Goal: Task Accomplishment & Management: Complete application form

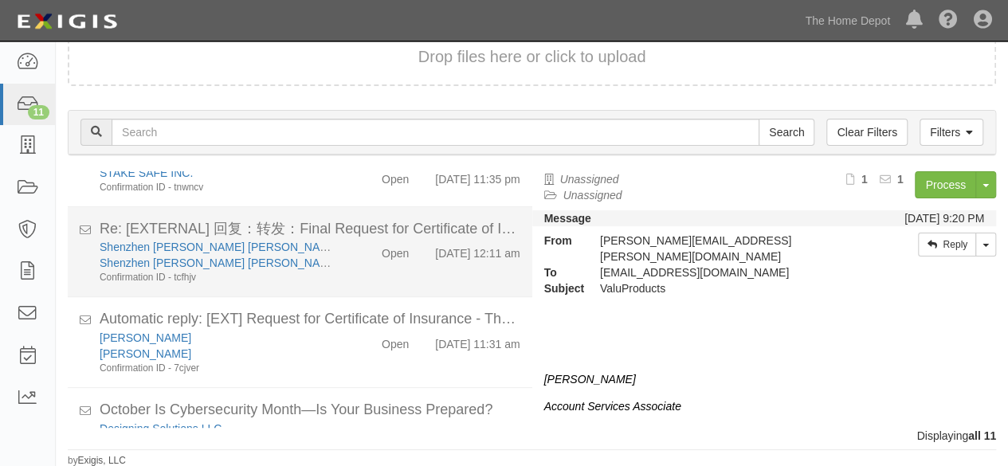
scroll to position [614, 0]
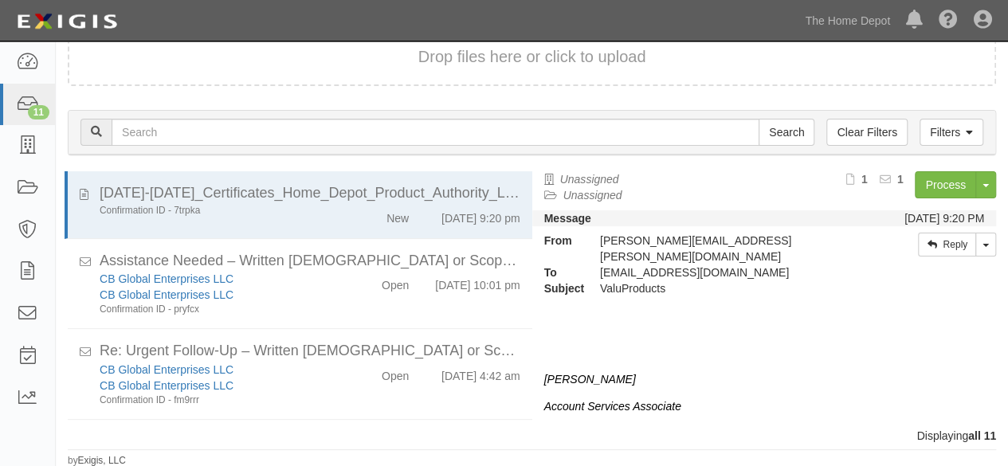
scroll to position [614, 0]
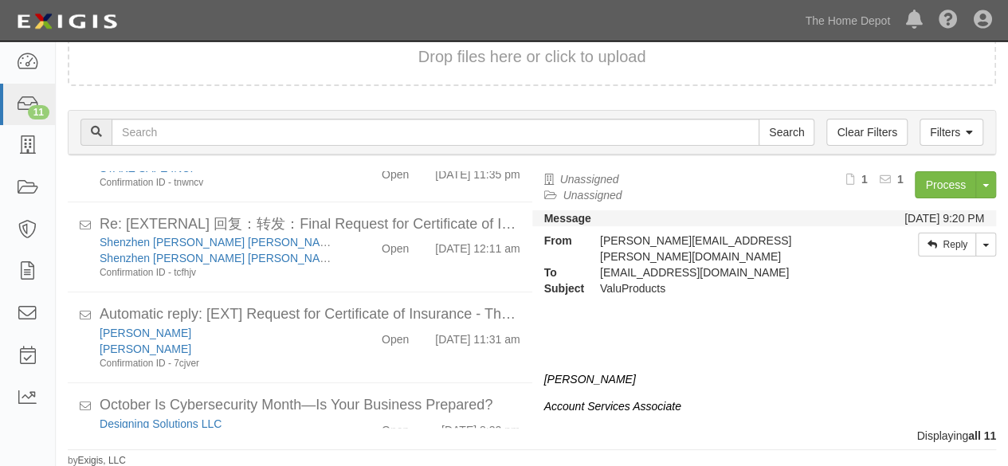
scroll to position [614, 0]
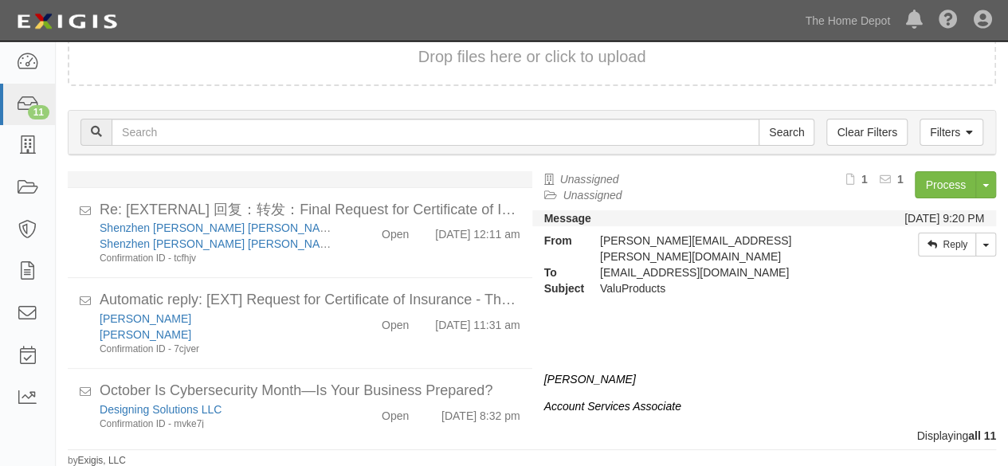
scroll to position [614, 0]
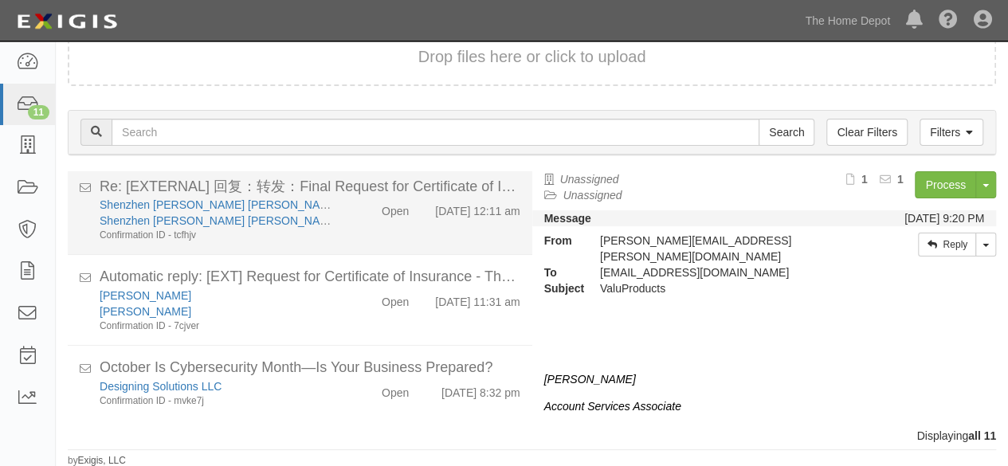
scroll to position [614, 0]
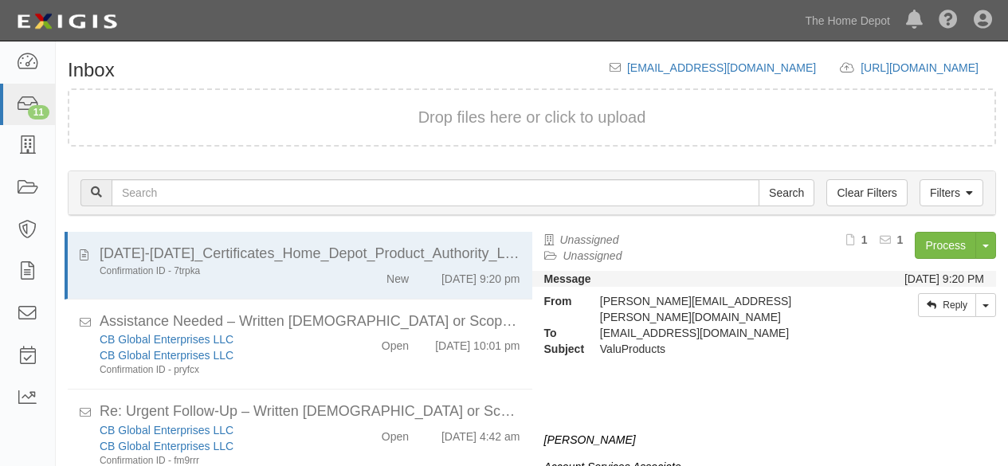
scroll to position [61, 0]
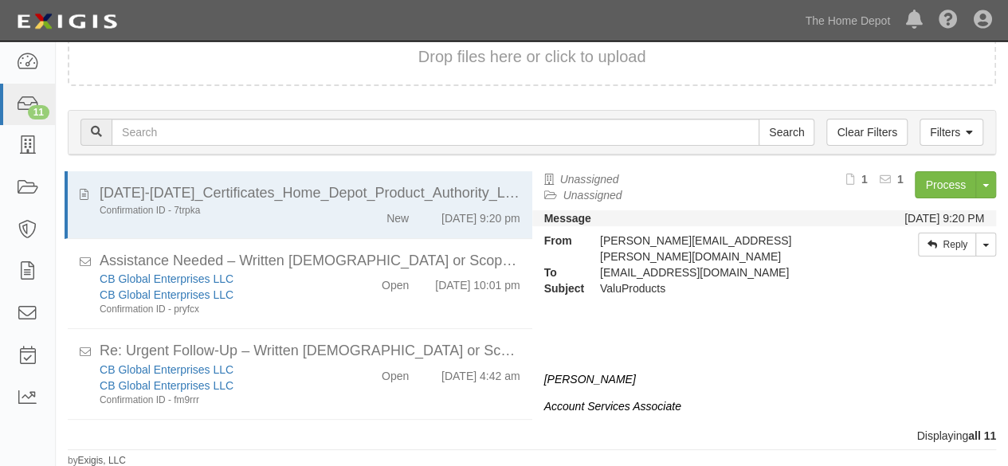
scroll to position [614, 0]
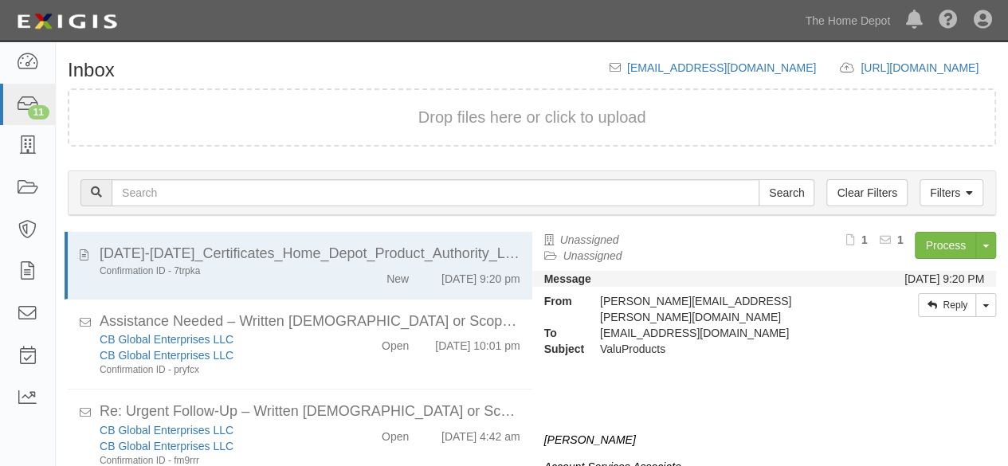
scroll to position [61, 0]
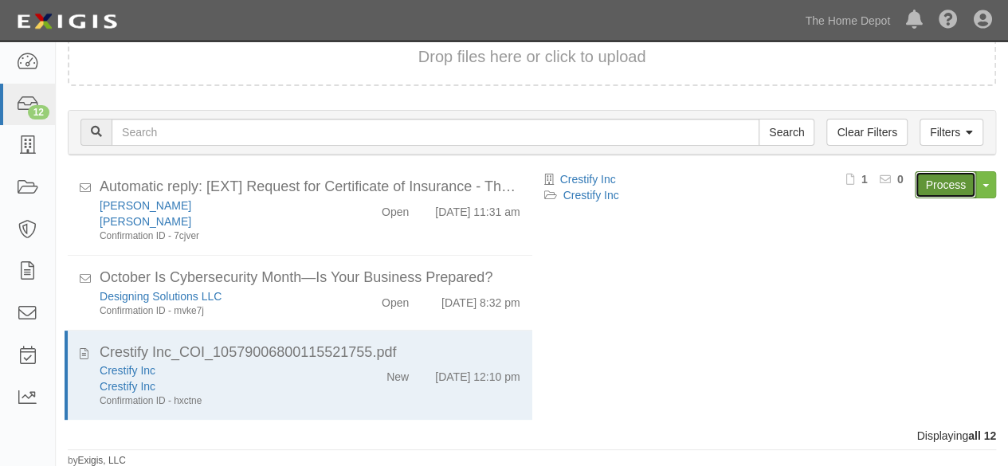
click at [940, 186] on link "Process" at bounding box center [945, 184] width 61 height 27
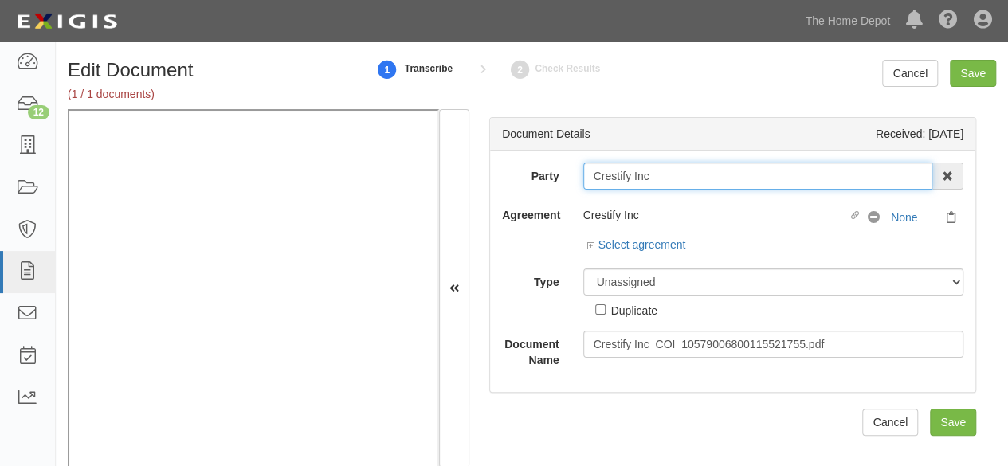
click at [652, 179] on input "Crestify Inc" at bounding box center [758, 176] width 350 height 27
type input "Crestify In"
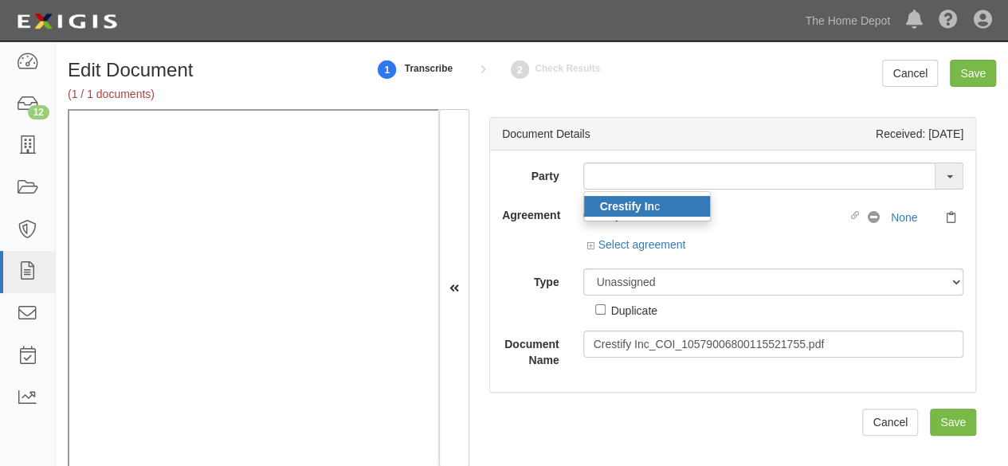
click at [655, 206] on link "Crestify In c" at bounding box center [647, 206] width 126 height 21
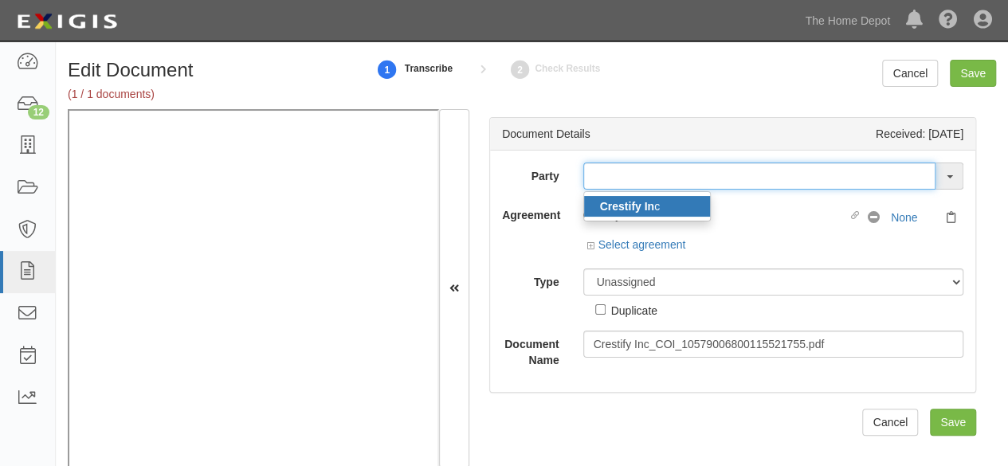
type input "Crestify Inc"
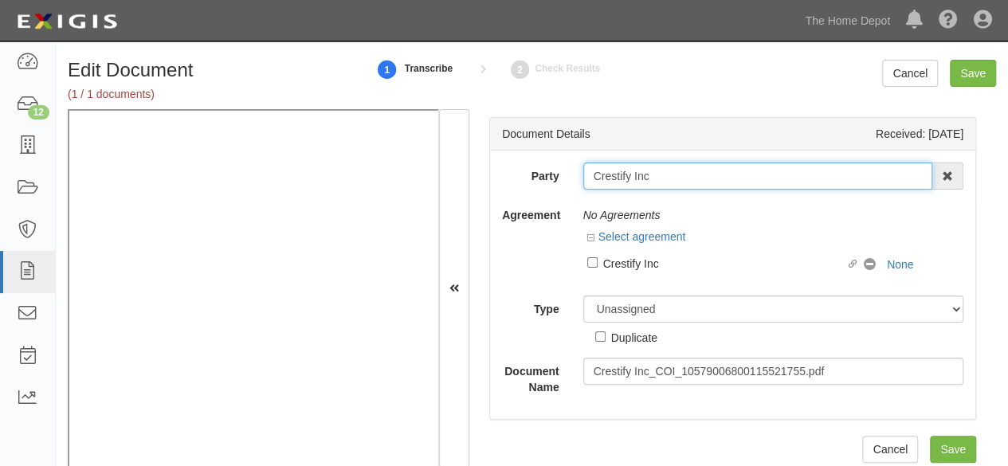
click at [629, 181] on input "Crestify Inc" at bounding box center [758, 176] width 350 height 27
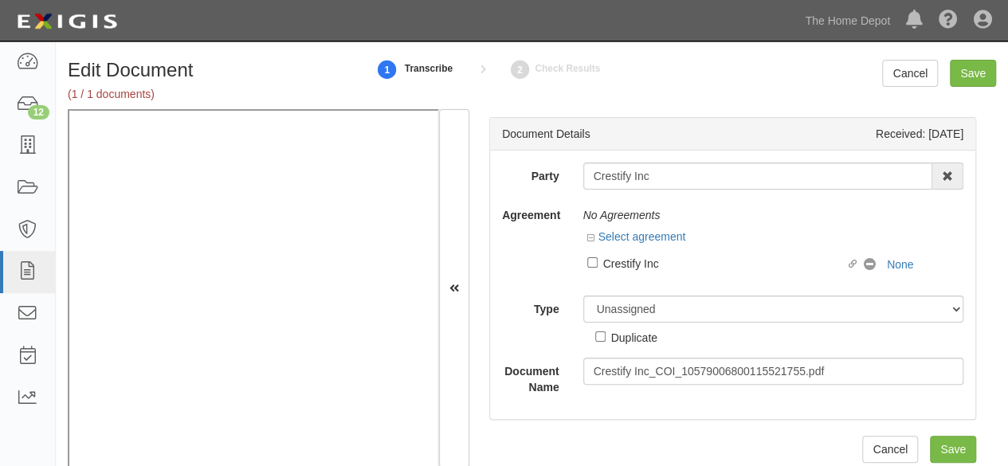
click at [630, 262] on div "Crestify Inc" at bounding box center [724, 263] width 243 height 18
click at [598, 262] on input "Linked agreement Crestify Inc Linked agreement" at bounding box center [592, 262] width 10 height 10
checkbox input "true"
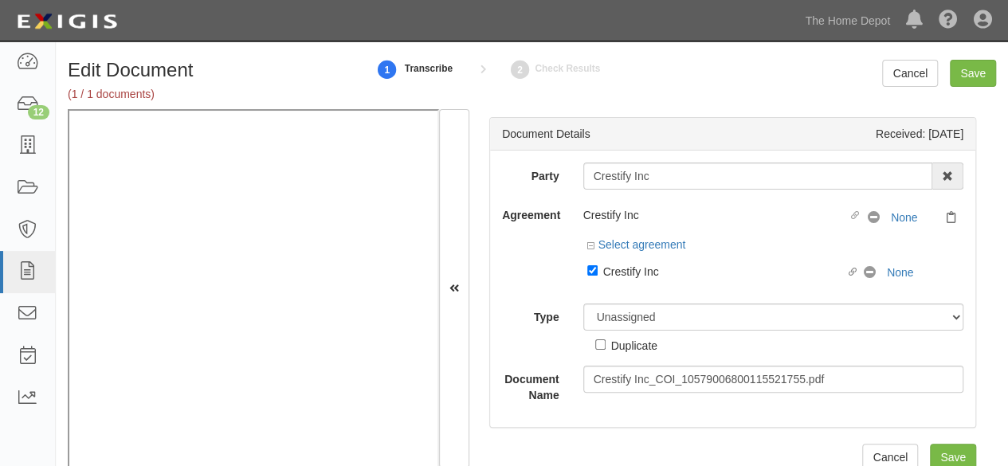
click at [620, 297] on div "Party Crestify Inc Crestify In c 1000576868 Ontario Inc. 10 STRAWBERRY STREET 1…" at bounding box center [732, 283] width 461 height 241
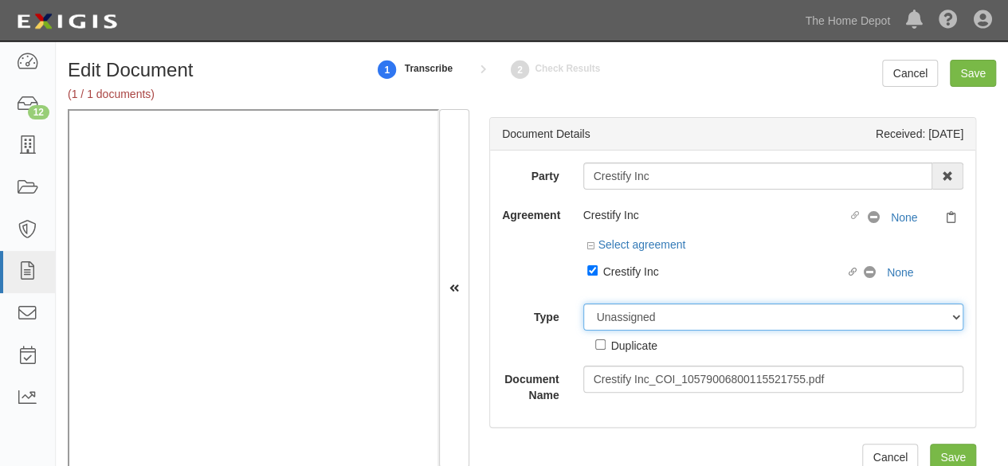
drag, startPoint x: 618, startPoint y: 319, endPoint x: 615, endPoint y: 304, distance: 15.3
click at [618, 319] on select "Unassigned Binder Cancellation Notice Certificate Contract Endorsement Insuranc…" at bounding box center [773, 317] width 381 height 27
select select "CertificateDetail"
click at [583, 304] on select "Unassigned Binder Cancellation Notice Certificate Contract Endorsement Insuranc…" at bounding box center [773, 317] width 381 height 27
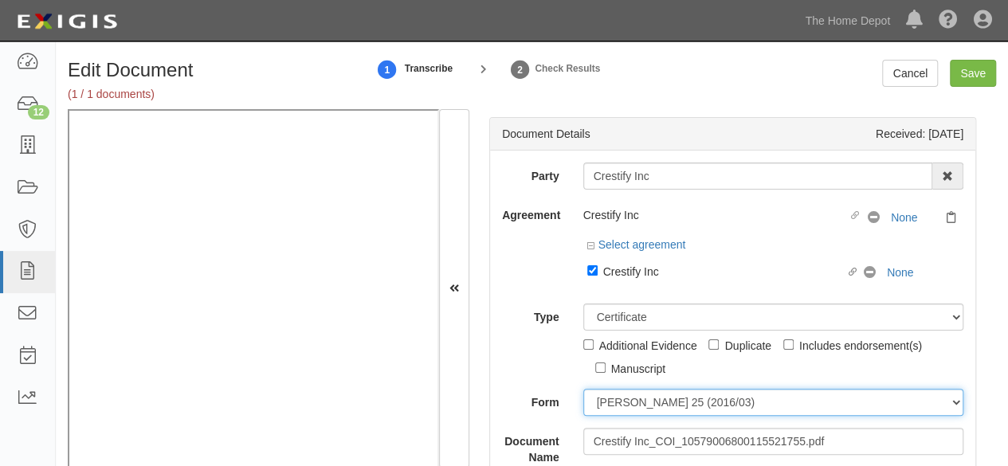
click at [619, 406] on select "ACORD 25 (2016/03) ACORD 101 ACORD 855 NY (2014/05) General" at bounding box center [773, 402] width 381 height 27
select select "GeneralFormDetail"
click at [583, 389] on select "ACORD 25 (2016/03) ACORD 101 ACORD 855 NY (2014/05) General" at bounding box center [773, 402] width 381 height 27
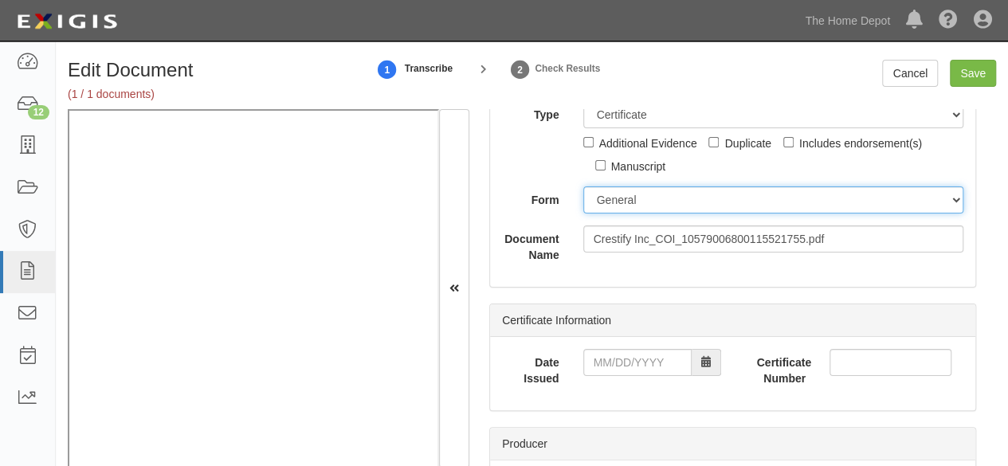
scroll to position [239, 0]
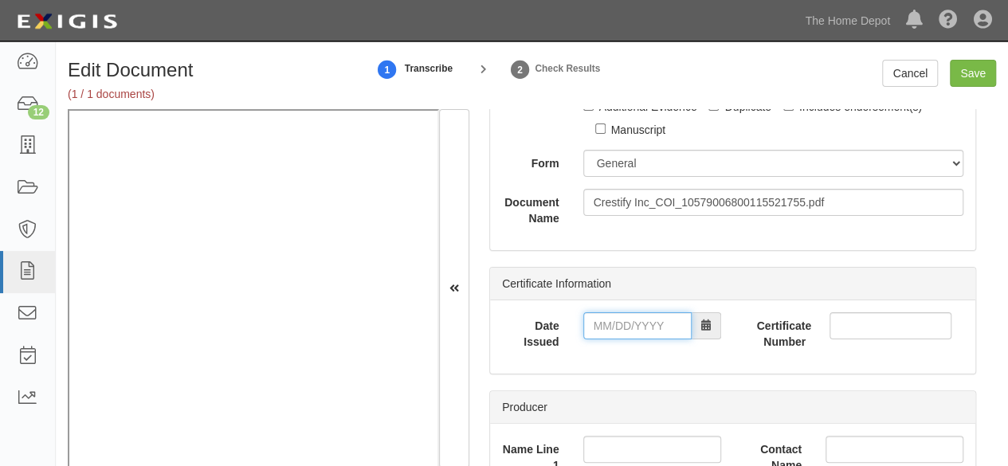
click at [615, 327] on input "Date Issued" at bounding box center [637, 325] width 108 height 27
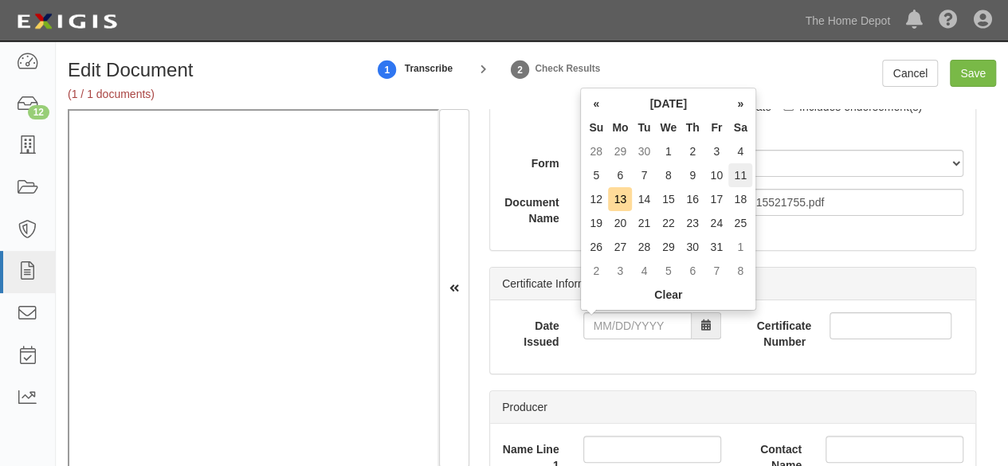
click at [738, 171] on td "11" at bounding box center [740, 175] width 24 height 24
type input "10/11/2025"
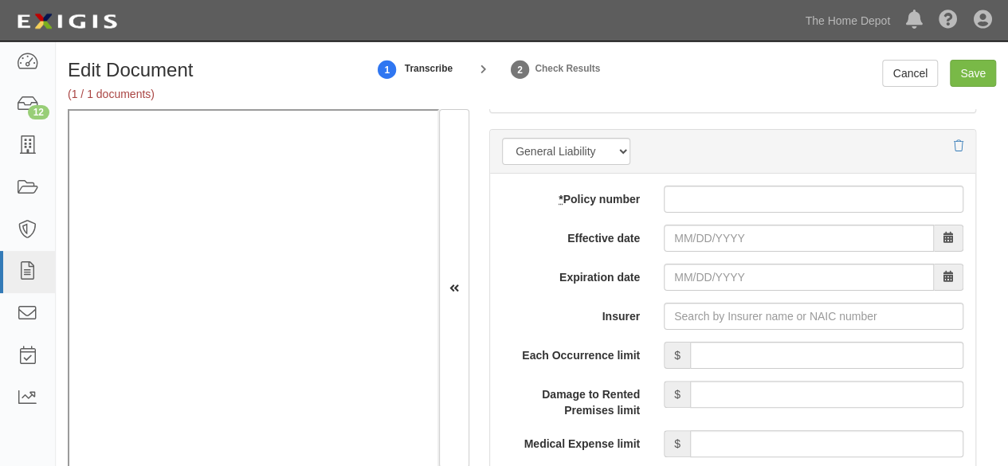
scroll to position [1355, 0]
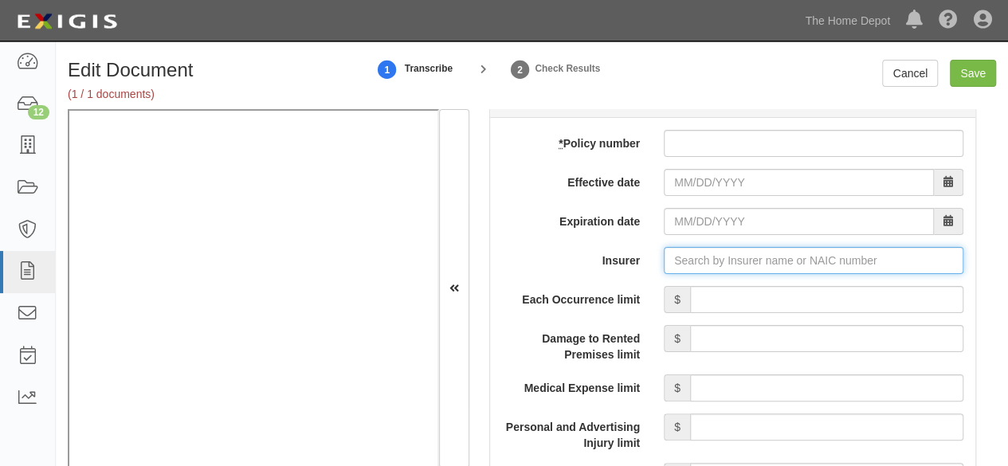
click at [698, 267] on input "Insurer" at bounding box center [814, 260] width 300 height 27
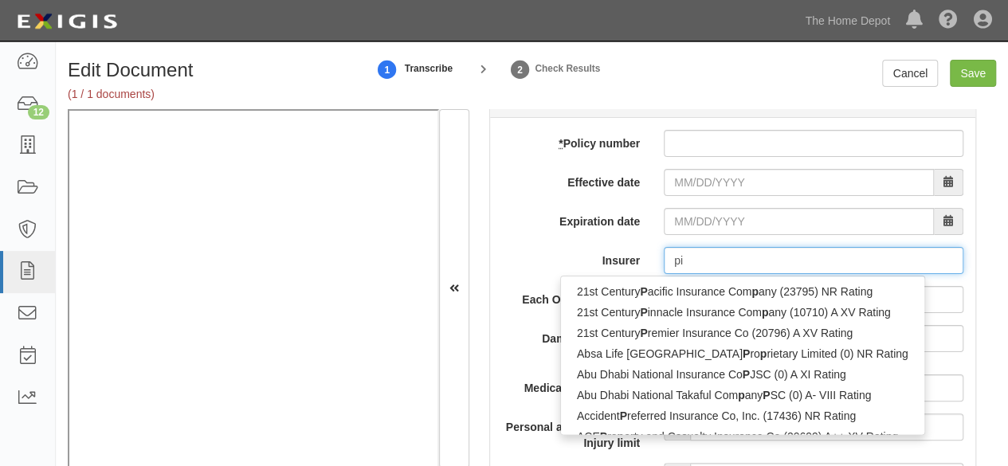
type input "pin"
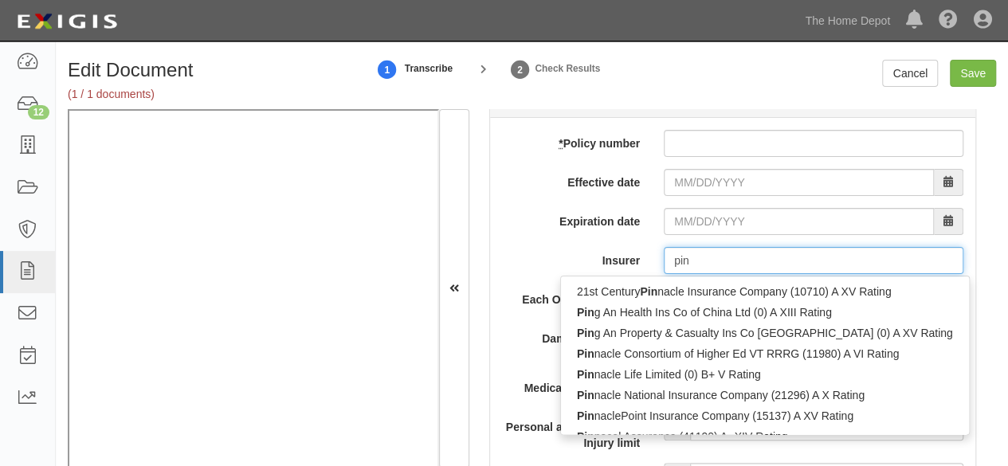
type input "ping An Health Ins Co of China Ltd (0) A XIII Rating"
type input "ping"
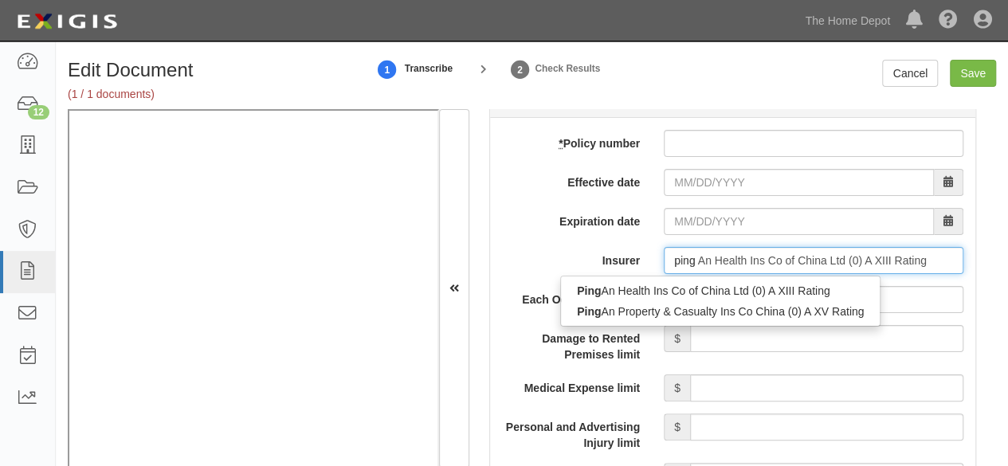
click at [618, 315] on div "Ping An Property & Casualty Ins Co China (0) A XV Rating" at bounding box center [720, 311] width 319 height 21
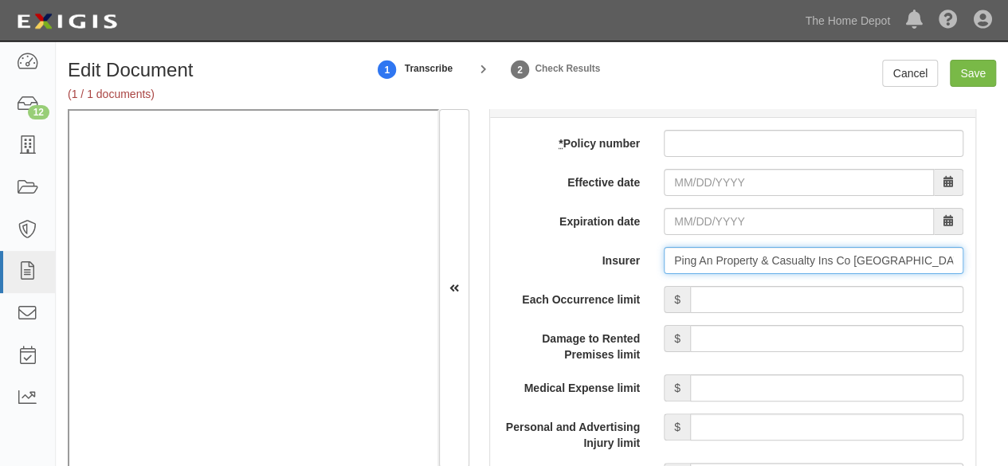
type input "Ping An Property & Casualty Ins Co China (0) A XV Rating"
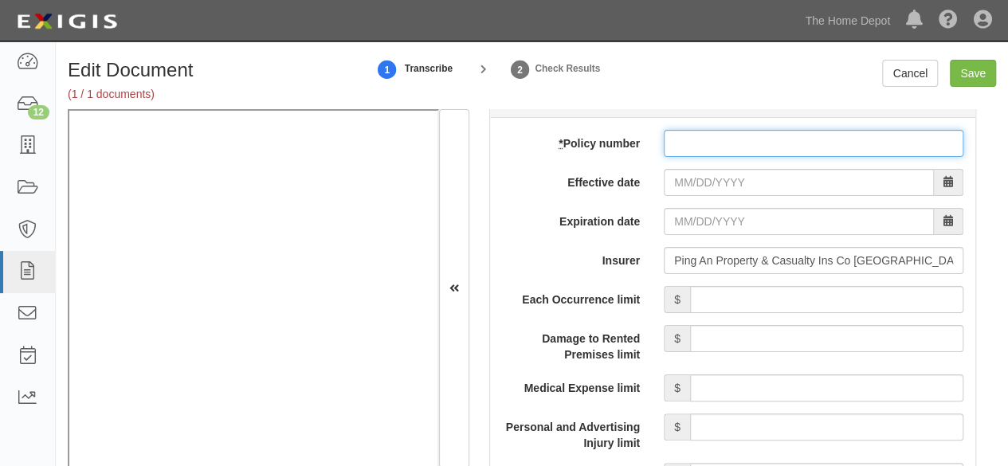
click at [704, 141] on input "* Policy number" at bounding box center [814, 143] width 300 height 27
paste input "105790068001155"
click at [773, 132] on input "105790068001155" at bounding box center [814, 143] width 300 height 27
paste input "21755"
type input "10579006800115521755"
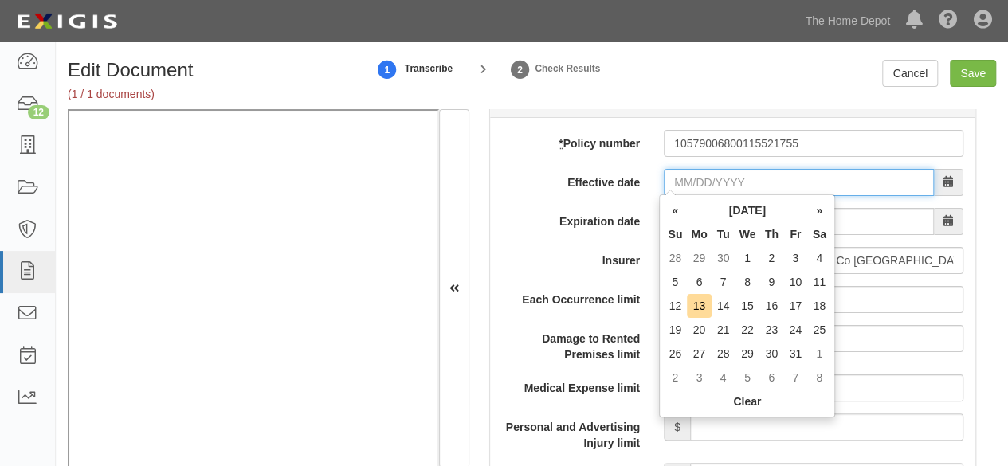
click at [714, 176] on input "Effective date" at bounding box center [799, 182] width 270 height 27
click at [672, 301] on td "12" at bounding box center [675, 306] width 24 height 24
type input "10/12/2025"
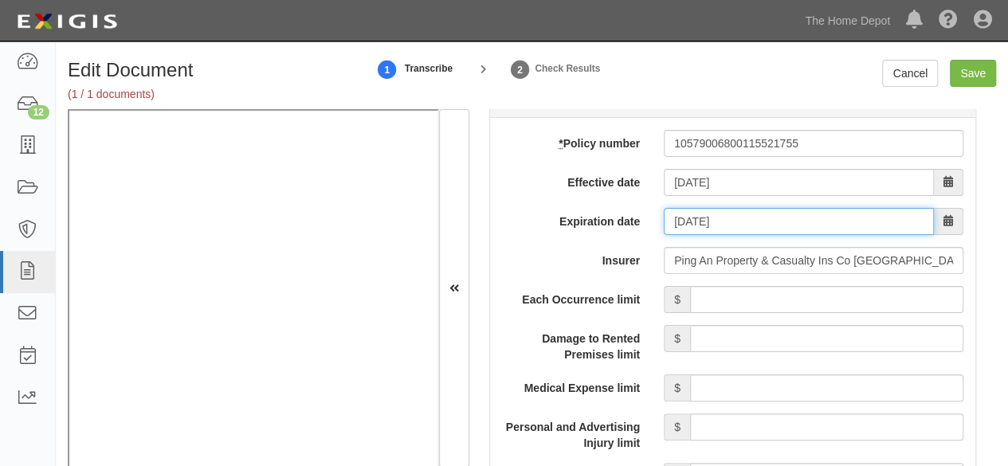
drag, startPoint x: 688, startPoint y: 214, endPoint x: 705, endPoint y: 213, distance: 16.8
click at [690, 214] on input "10/12/2026" at bounding box center [799, 221] width 270 height 27
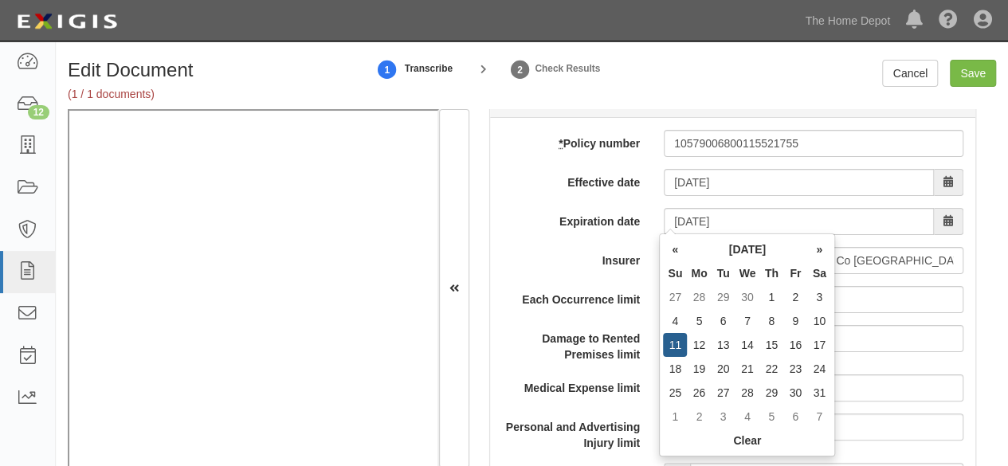
click at [674, 344] on td "11" at bounding box center [675, 345] width 24 height 24
type input "10/11/2026"
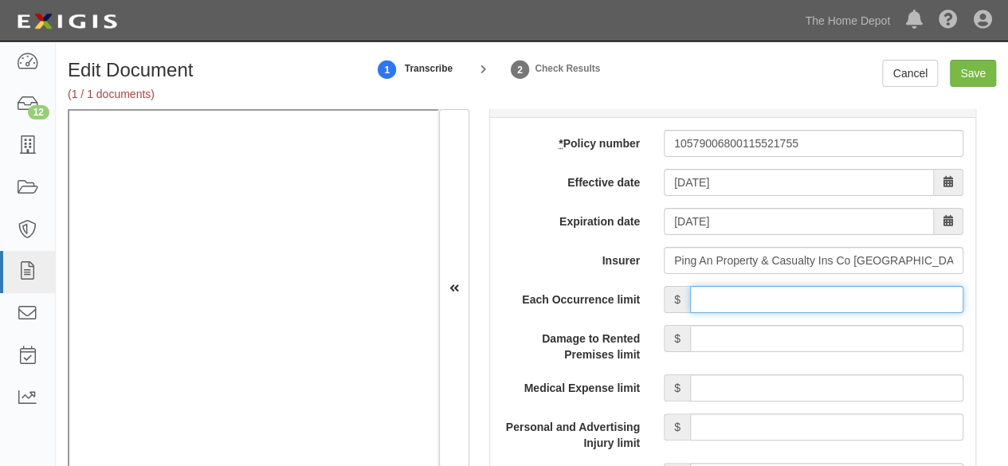
click at [776, 291] on input "Each Occurrence limit" at bounding box center [826, 299] width 273 height 27
type input "8,000,000"
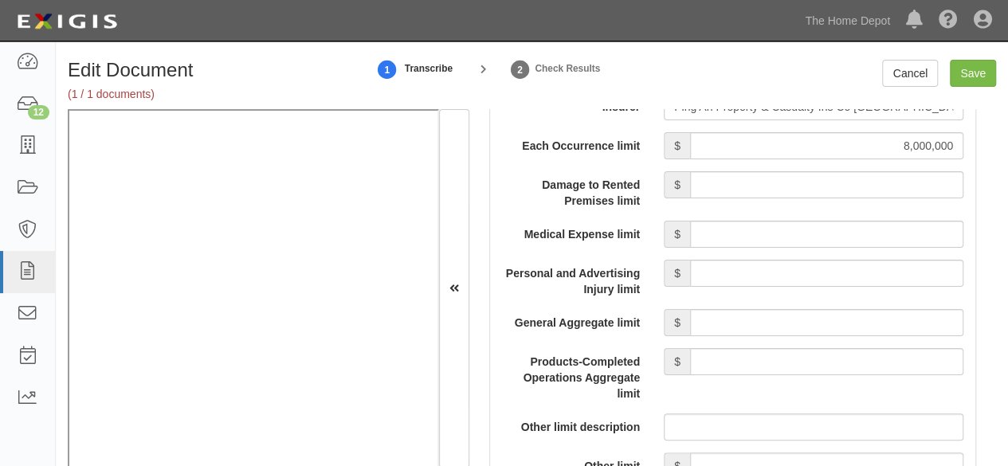
scroll to position [1594, 0]
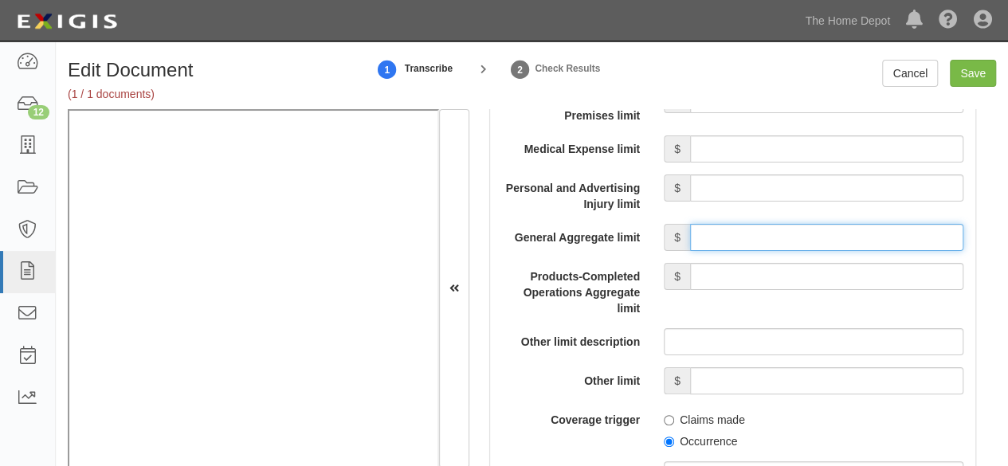
drag, startPoint x: 749, startPoint y: 235, endPoint x: 751, endPoint y: 247, distance: 12.2
click at [749, 235] on input "General Aggregate limit" at bounding box center [826, 237] width 273 height 27
type input "8,000,000"
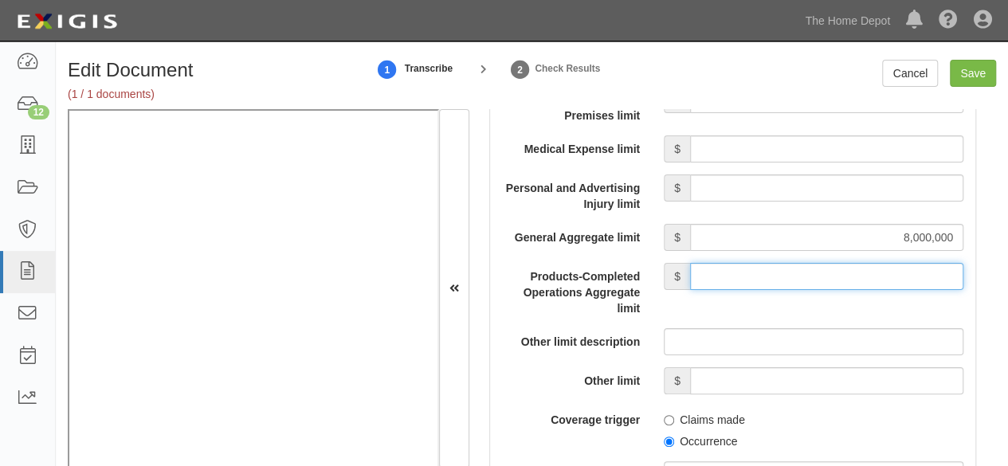
click at [752, 268] on input "Products-Completed Operations Aggregate limit" at bounding box center [826, 276] width 273 height 27
type input "8,000,000"
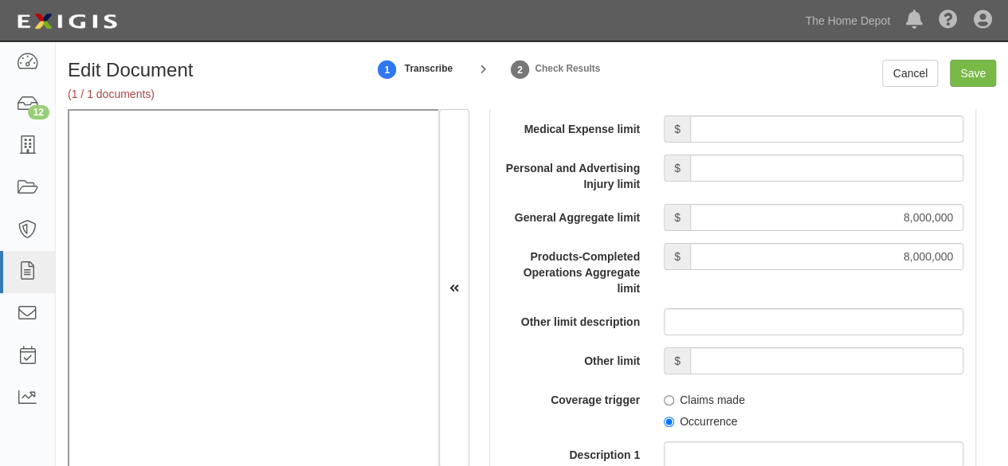
scroll to position [1673, 0]
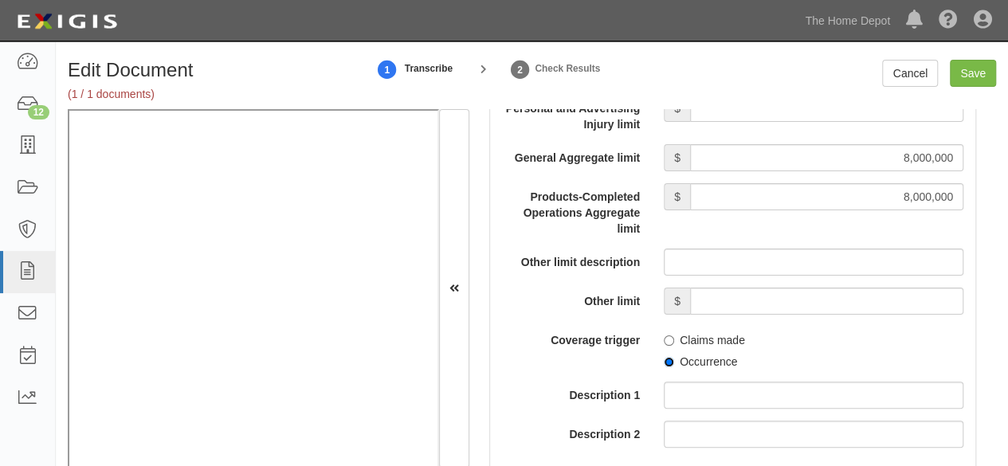
click at [666, 358] on input "Occurrence" at bounding box center [669, 362] width 10 height 10
radio input "true"
click at [970, 73] on input "Save" at bounding box center [973, 73] width 46 height 27
type input "8000000"
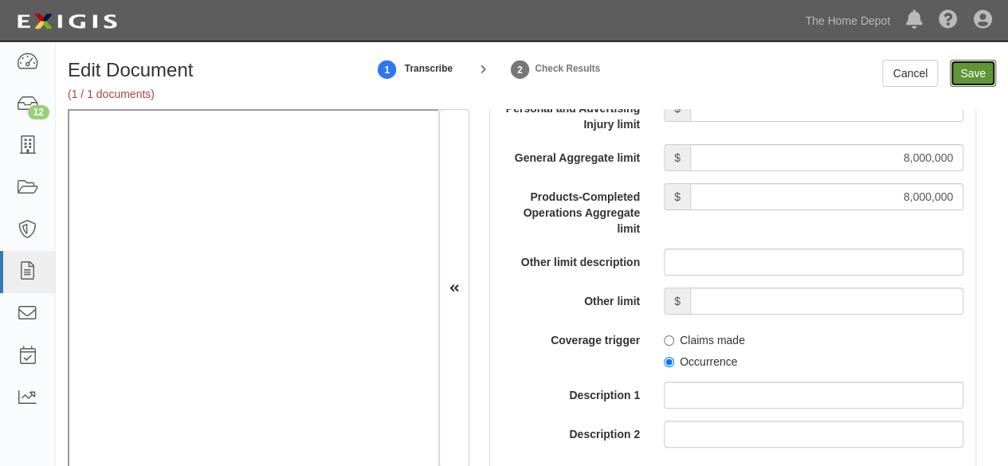
type input "8000000"
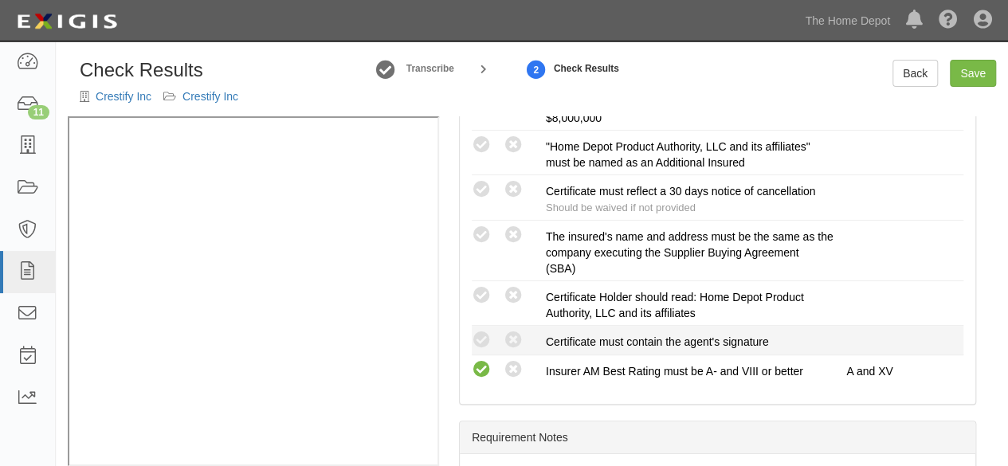
scroll to position [478, 0]
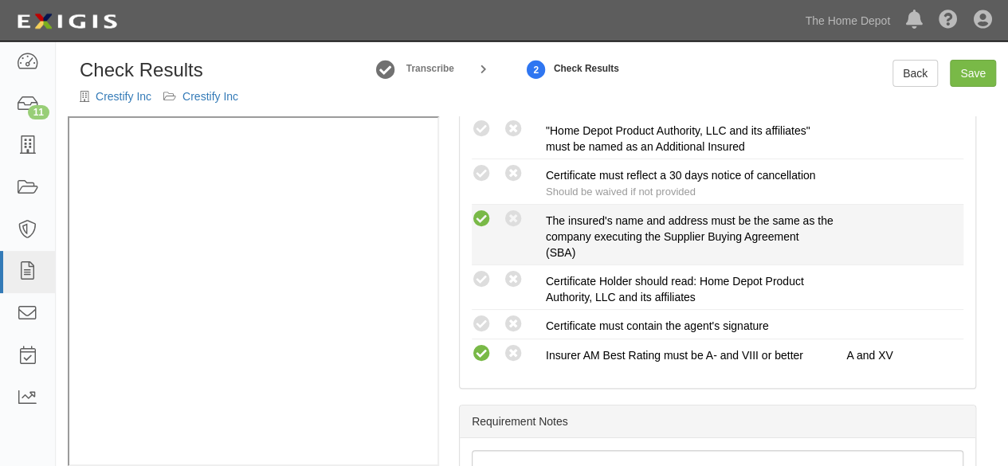
click at [483, 214] on icon at bounding box center [482, 220] width 20 height 20
radio input "true"
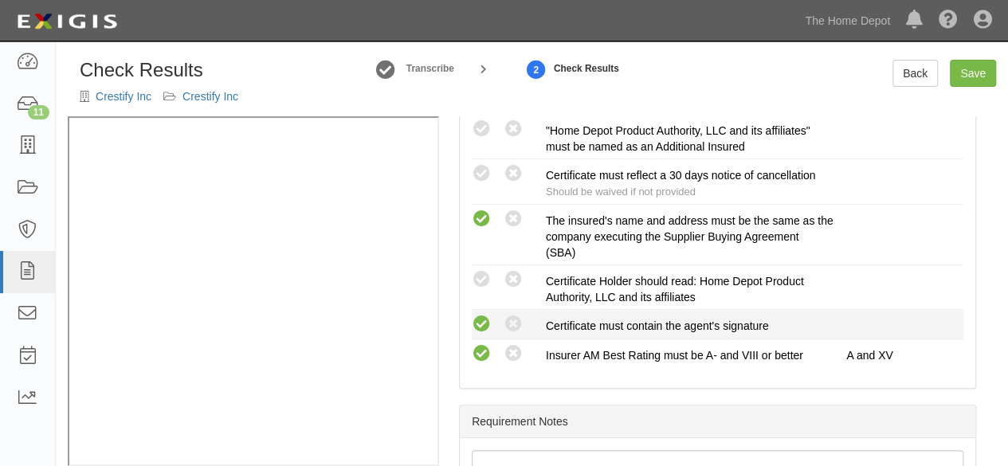
click at [484, 323] on icon at bounding box center [482, 325] width 20 height 20
radio input "true"
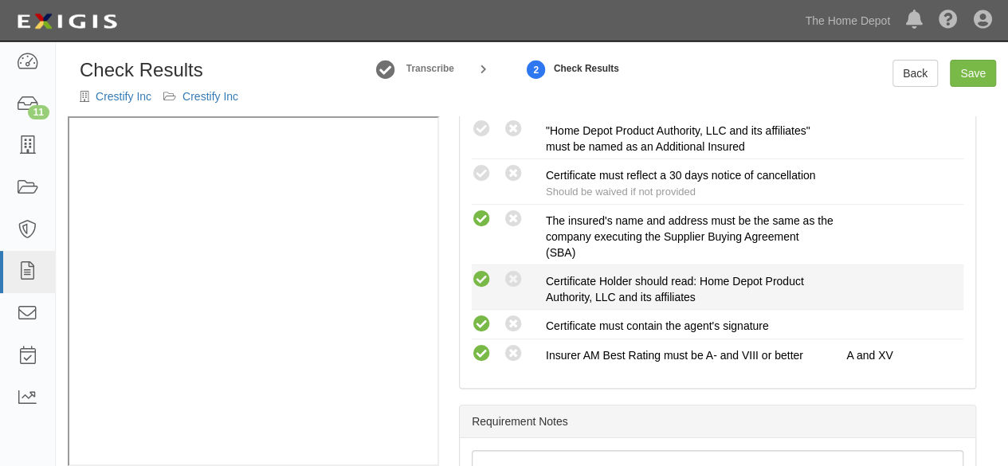
click at [488, 273] on icon at bounding box center [482, 280] width 20 height 20
radio input "true"
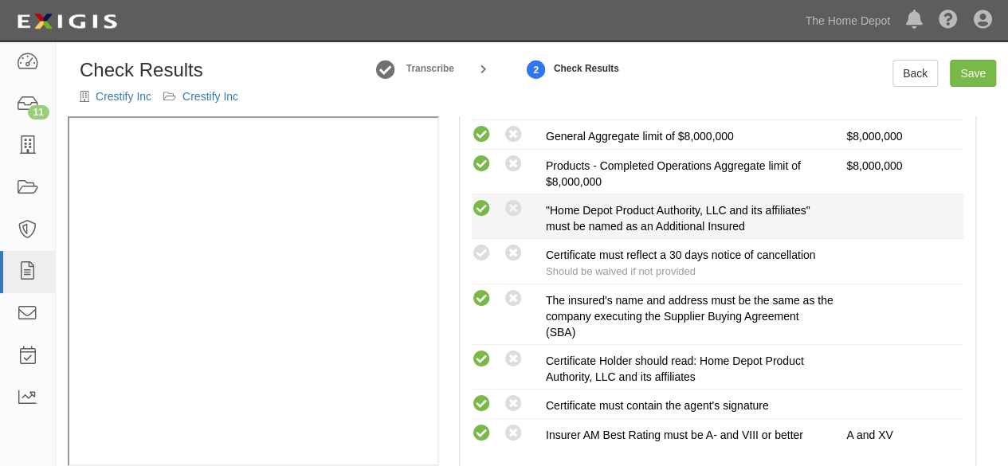
drag, startPoint x: 486, startPoint y: 214, endPoint x: 488, endPoint y: 254, distance: 39.9
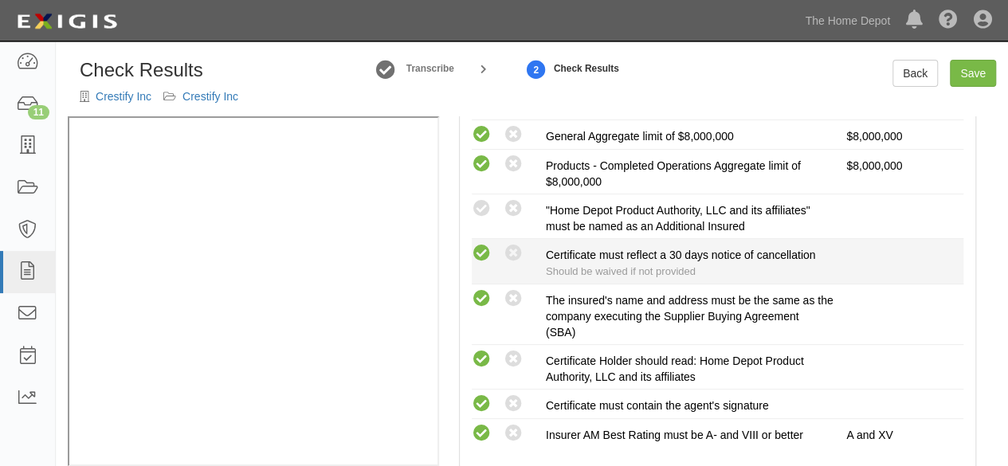
click at [486, 214] on icon at bounding box center [482, 209] width 20 height 20
radio input "true"
click at [488, 254] on icon at bounding box center [482, 254] width 20 height 20
radio input "true"
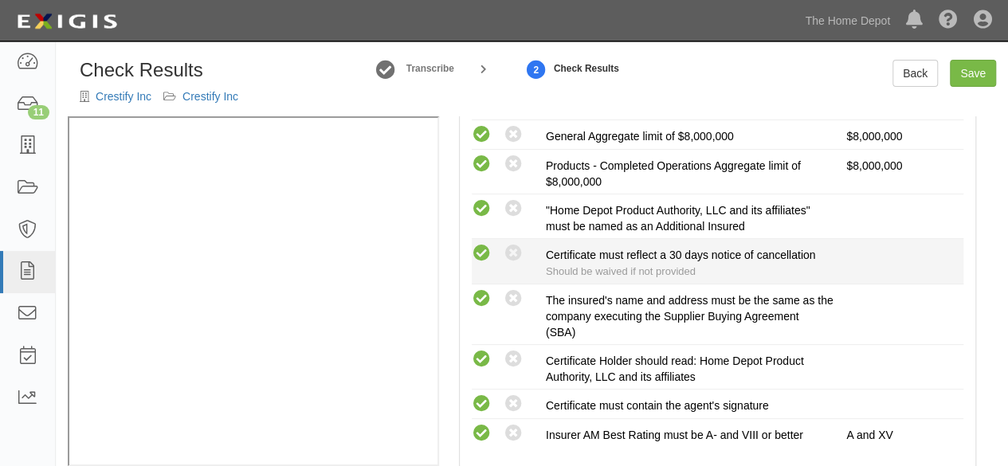
radio input "true"
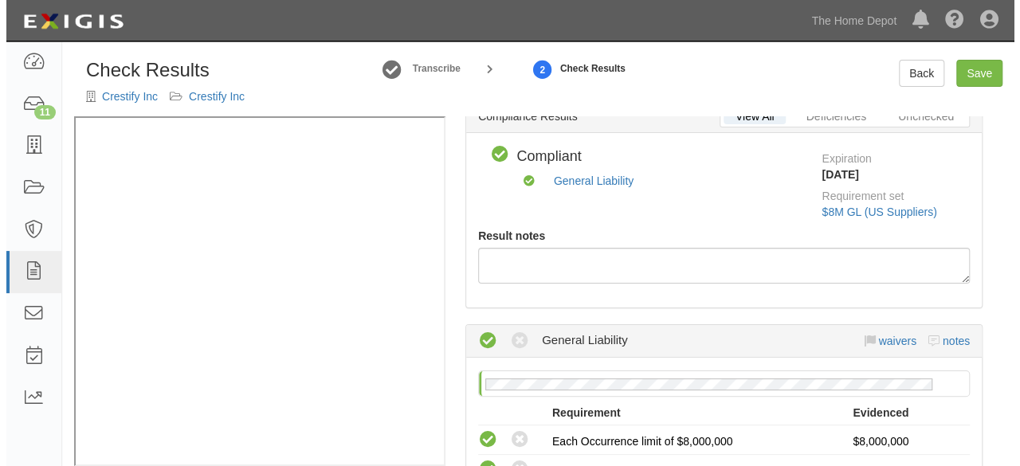
scroll to position [0, 0]
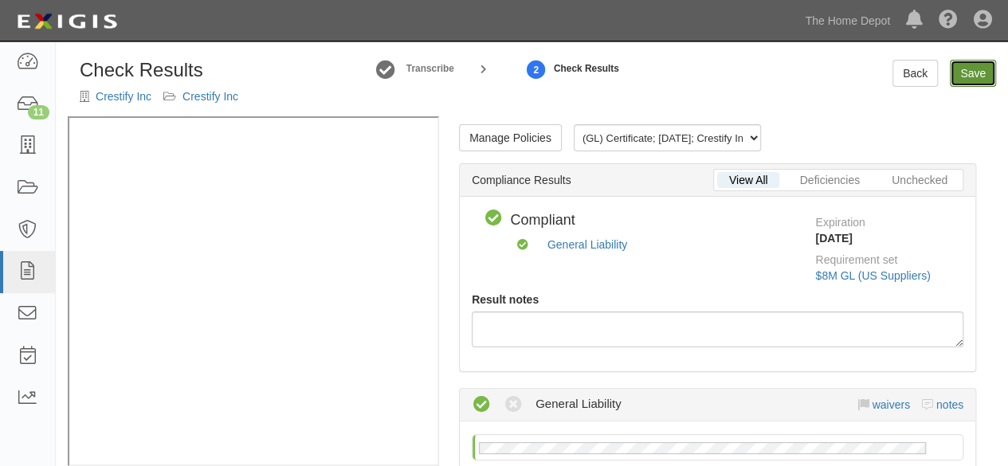
click at [969, 74] on link "Save" at bounding box center [973, 73] width 46 height 27
radio input "true"
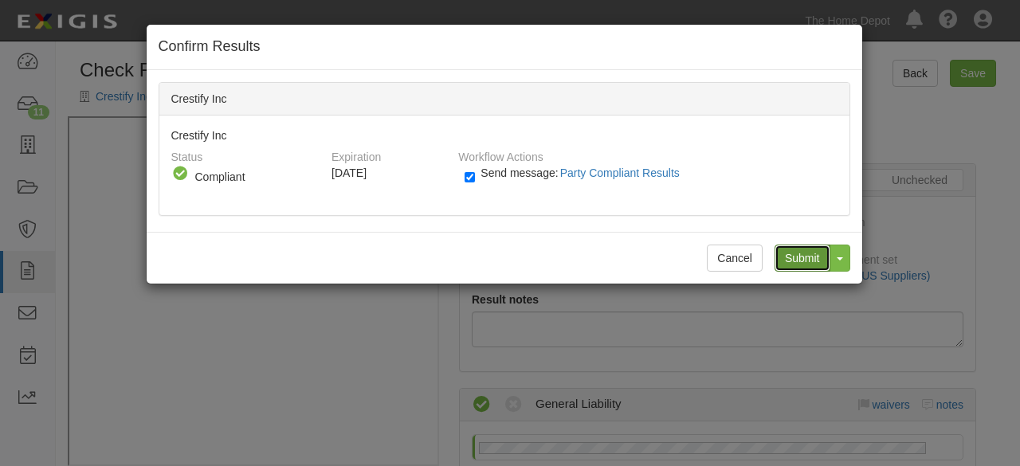
click at [810, 254] on input "Submit" at bounding box center [803, 258] width 56 height 27
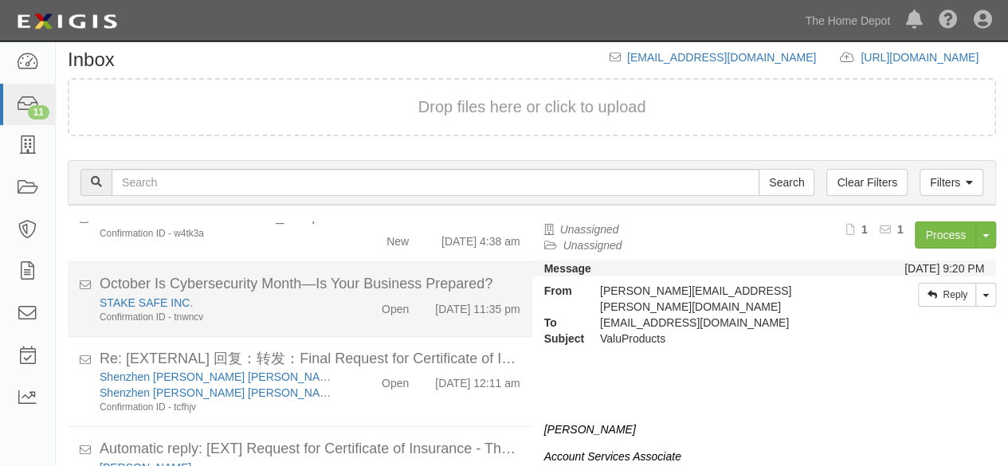
scroll to position [117, 0]
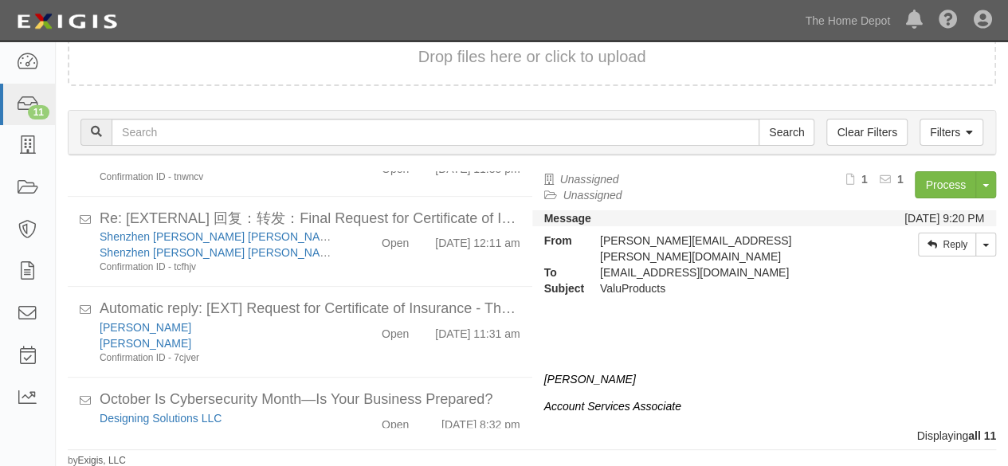
scroll to position [614, 0]
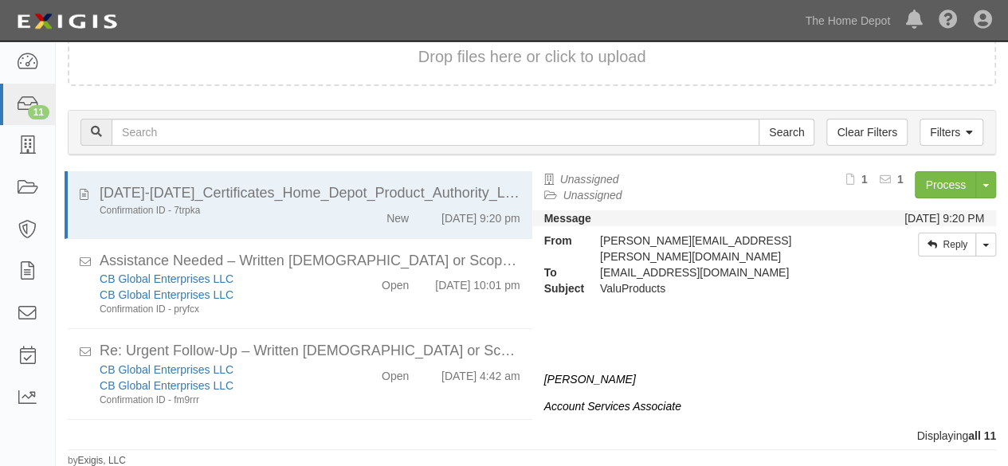
scroll to position [614, 0]
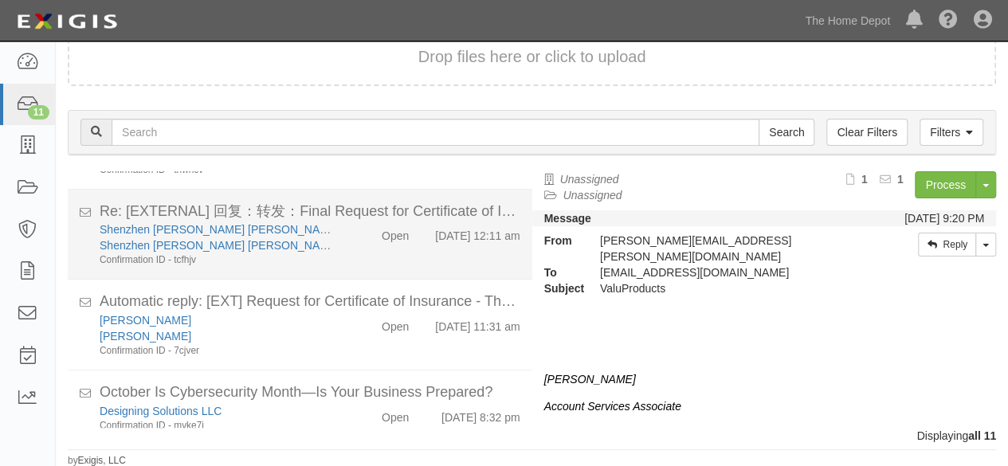
scroll to position [614, 0]
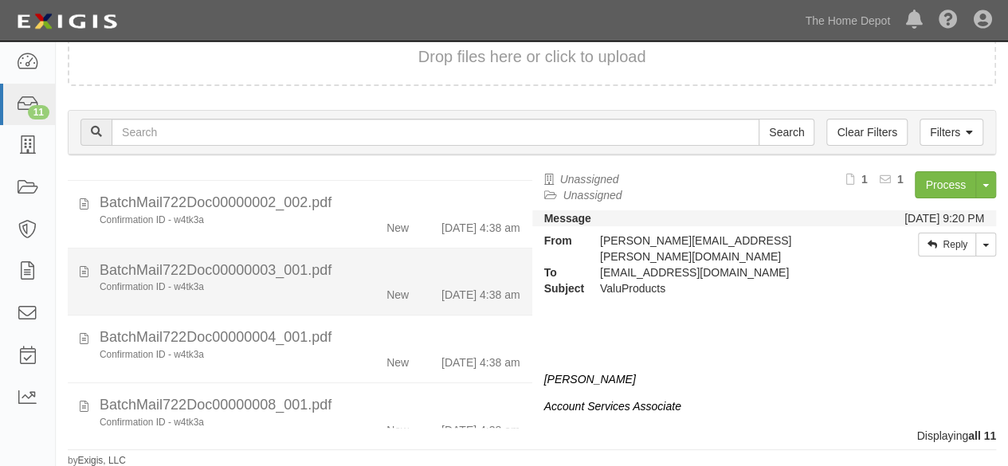
scroll to position [614, 0]
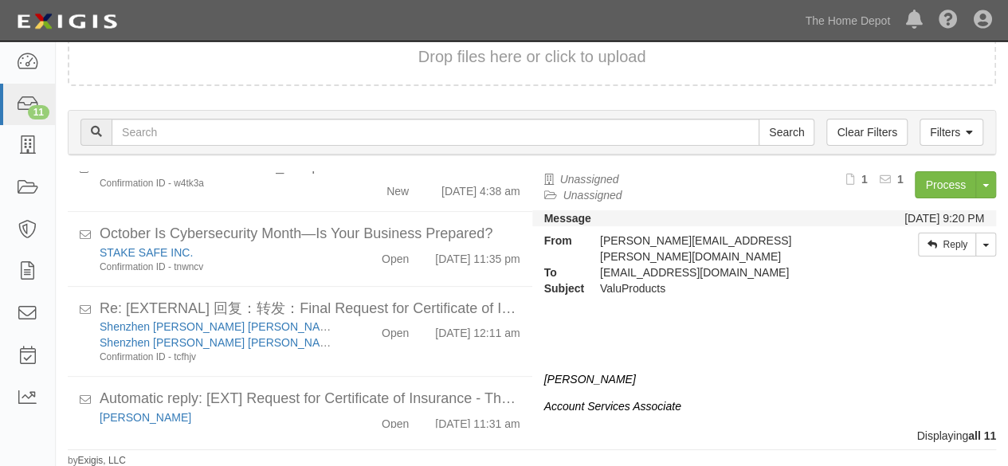
scroll to position [614, 0]
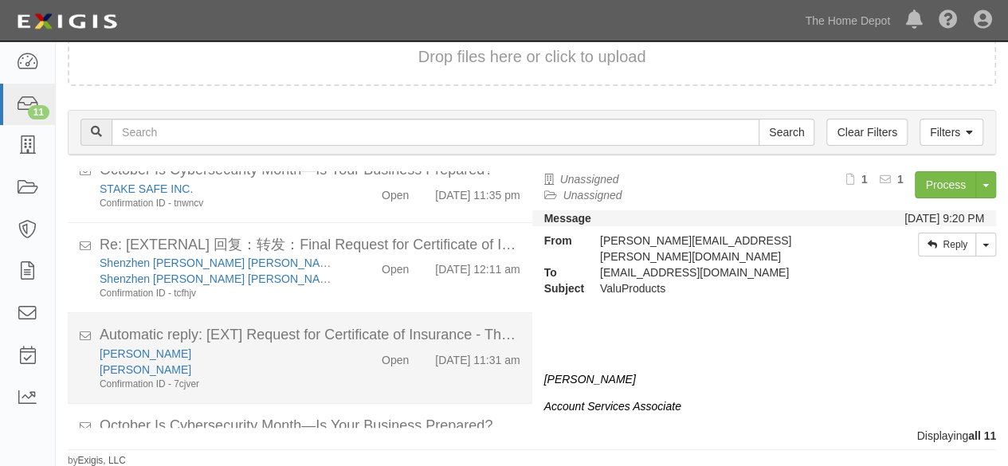
scroll to position [614, 0]
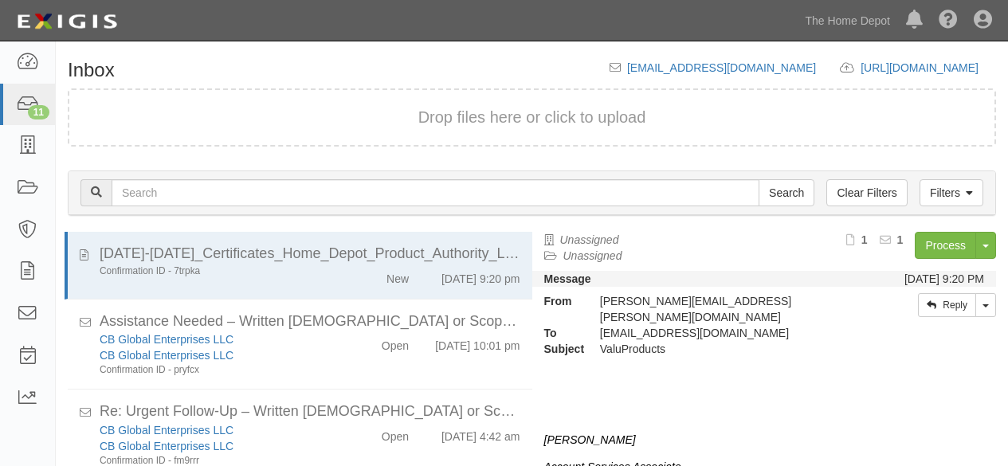
scroll to position [61, 0]
